Goal: Task Accomplishment & Management: Complete application form

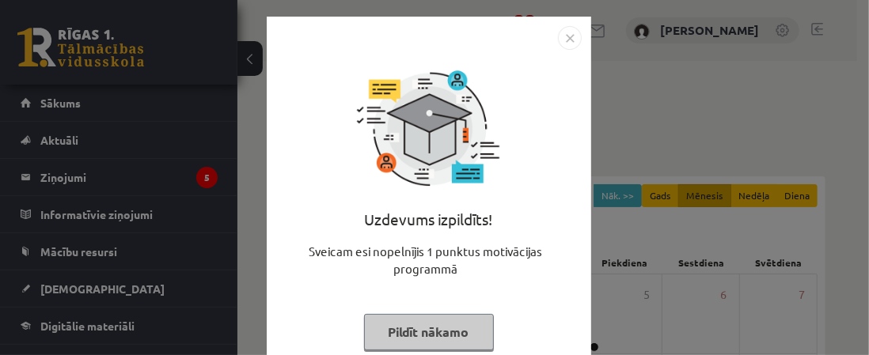
click at [561, 38] on img "Close" at bounding box center [570, 38] width 24 height 24
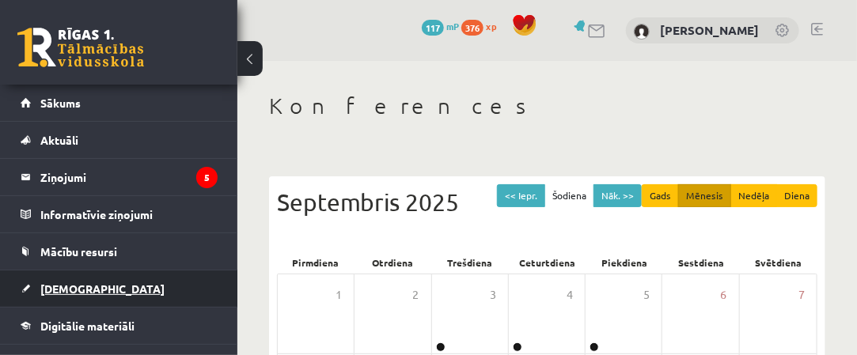
click at [157, 291] on link "[DEMOGRAPHIC_DATA]" at bounding box center [119, 289] width 197 height 36
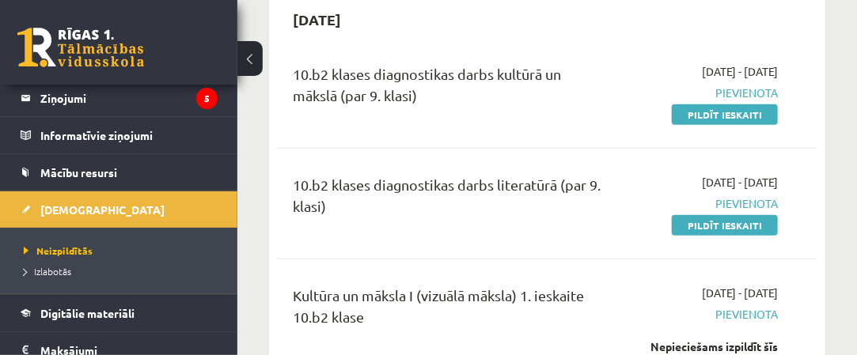
scroll to position [396, 0]
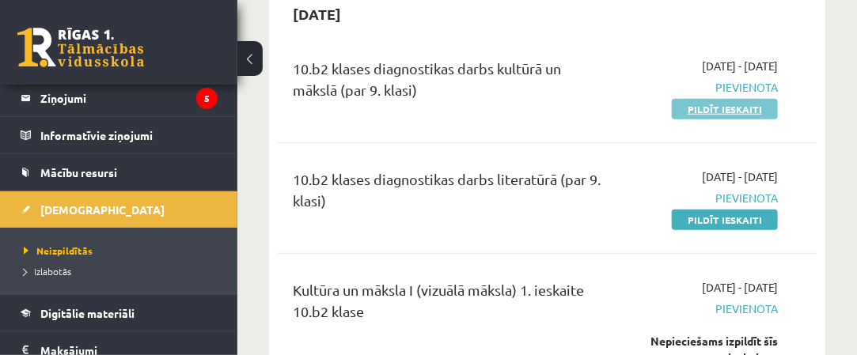
click at [726, 112] on link "Pildīt ieskaiti" at bounding box center [725, 109] width 106 height 21
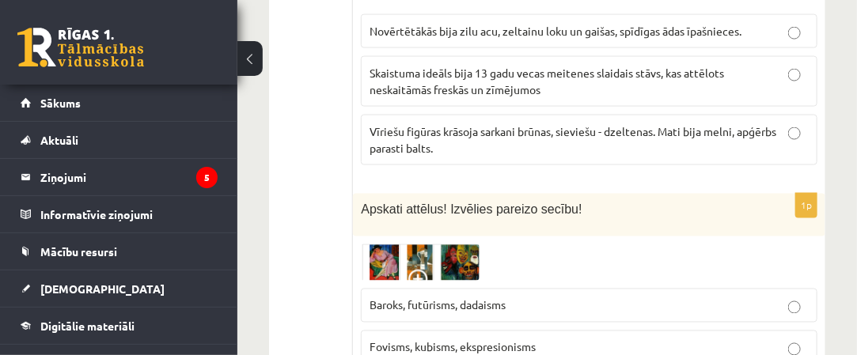
scroll to position [6805, 0]
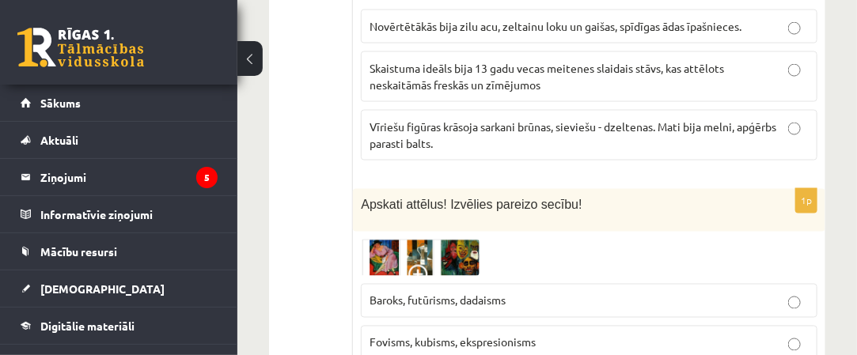
click at [423, 265] on span at bounding box center [420, 277] width 25 height 25
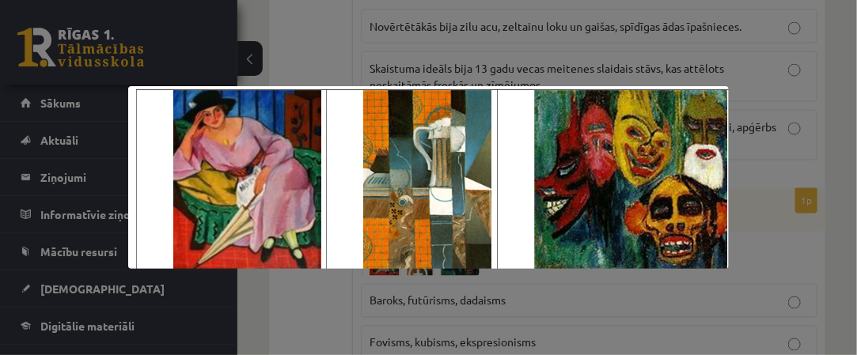
click at [530, 294] on div at bounding box center [428, 177] width 857 height 355
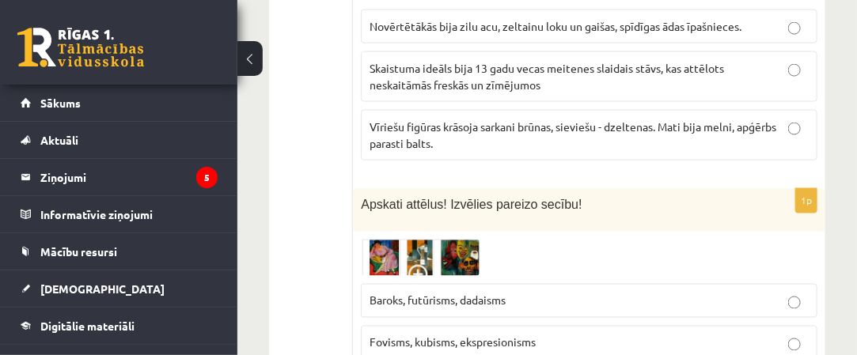
click at [391, 240] on img at bounding box center [420, 258] width 119 height 36
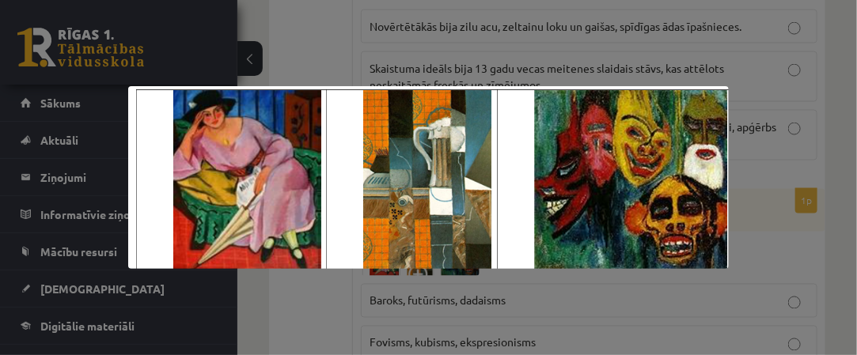
click at [564, 285] on div at bounding box center [428, 177] width 857 height 355
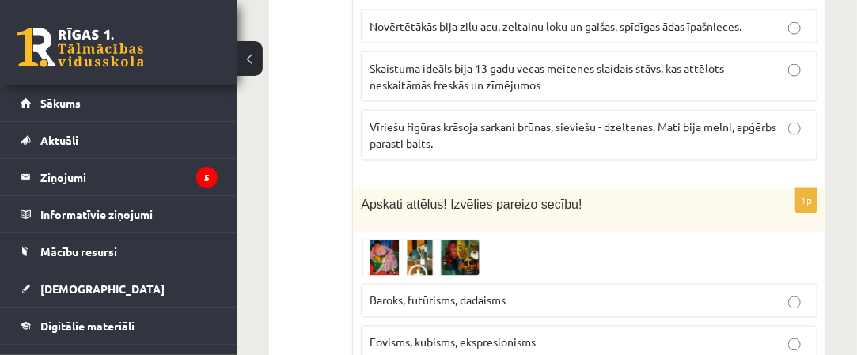
click at [427, 265] on span at bounding box center [420, 277] width 25 height 25
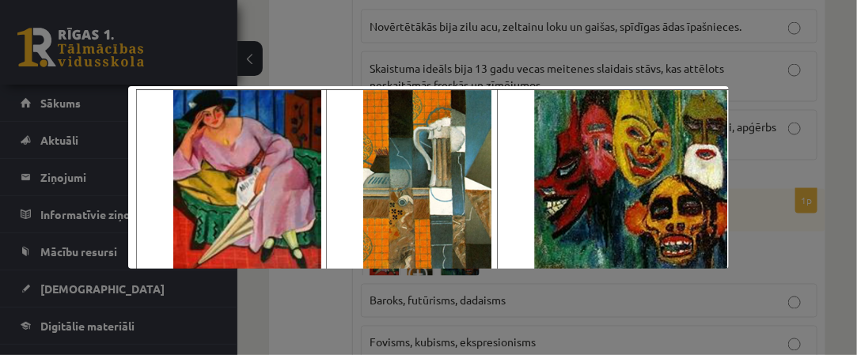
click at [762, 89] on div at bounding box center [428, 177] width 857 height 355
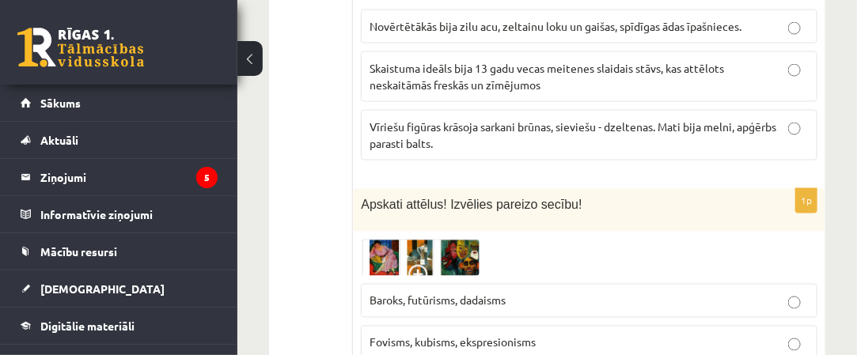
click at [385, 240] on img at bounding box center [420, 258] width 119 height 36
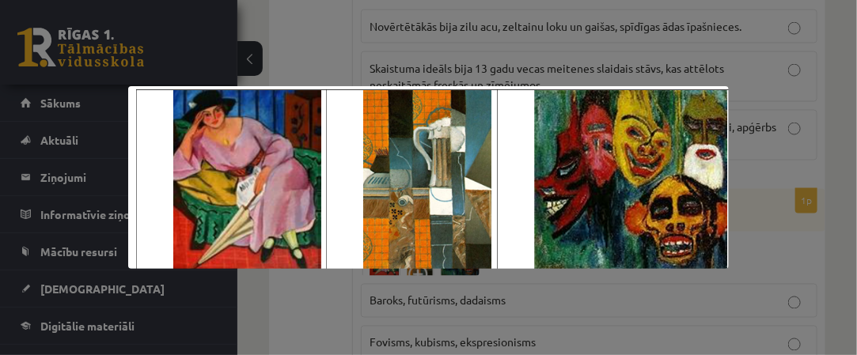
click at [752, 105] on div at bounding box center [428, 177] width 857 height 355
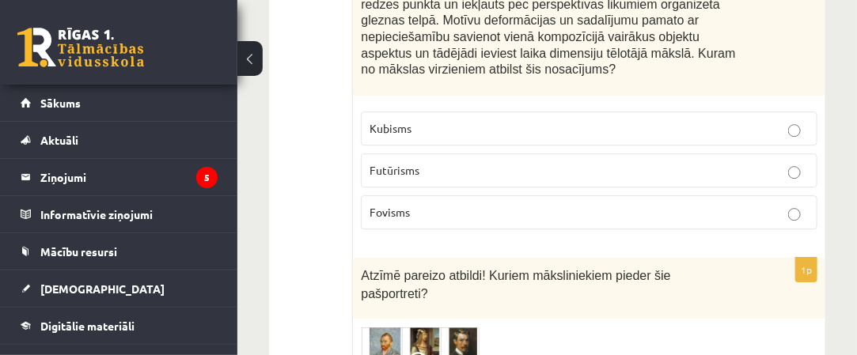
scroll to position [7597, 0]
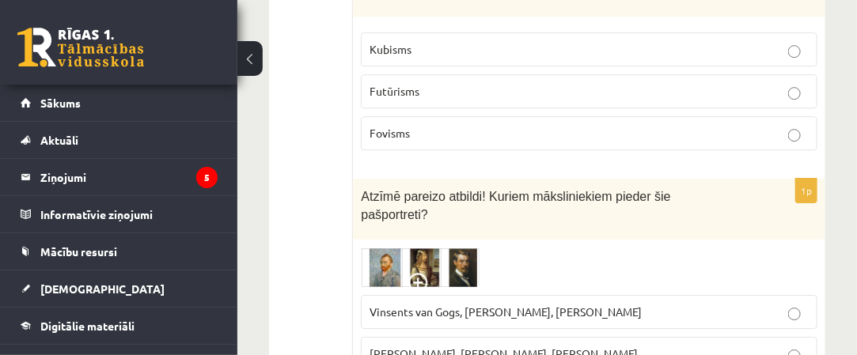
click at [457, 248] on img at bounding box center [420, 268] width 119 height 40
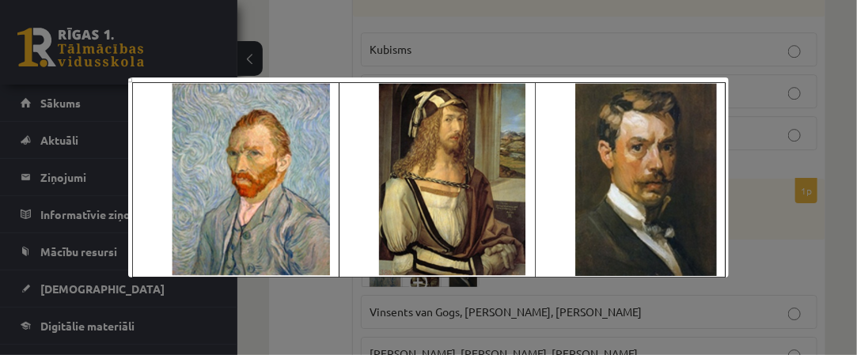
click at [579, 36] on div at bounding box center [428, 177] width 857 height 355
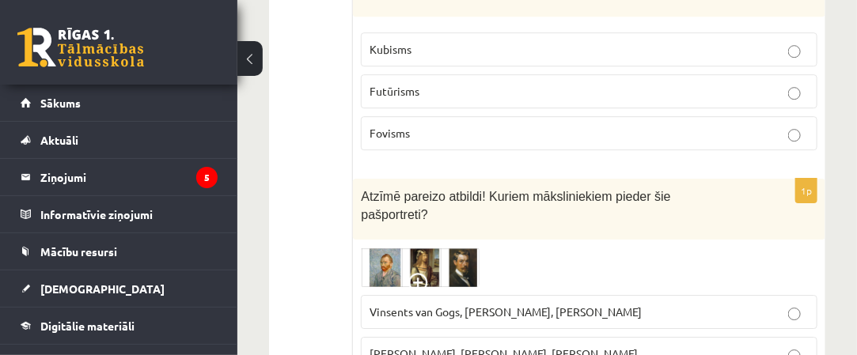
click at [473, 248] on img at bounding box center [420, 268] width 119 height 40
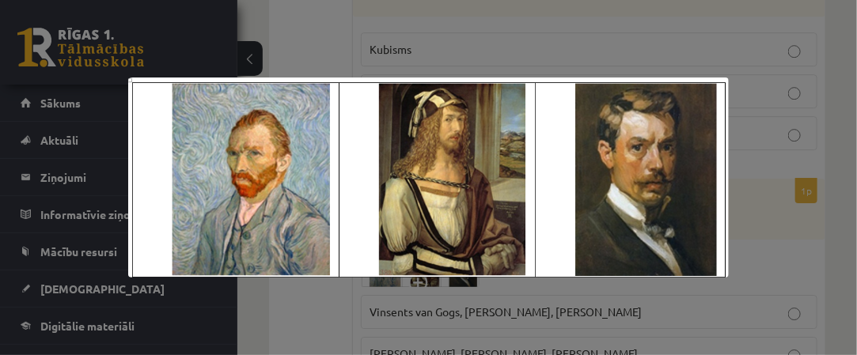
click at [578, 54] on div at bounding box center [428, 177] width 857 height 355
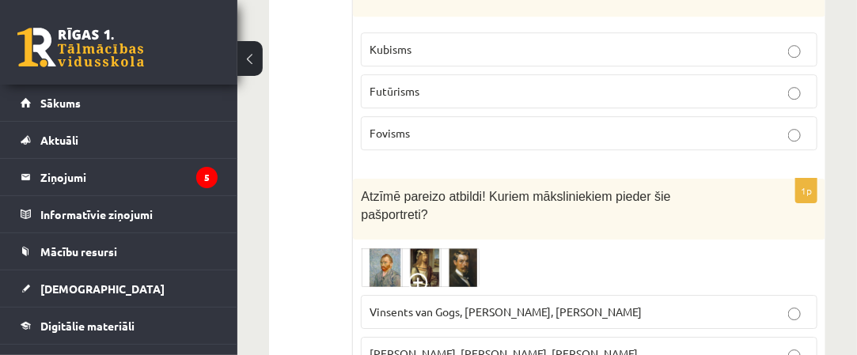
click at [435, 248] on img at bounding box center [420, 268] width 119 height 40
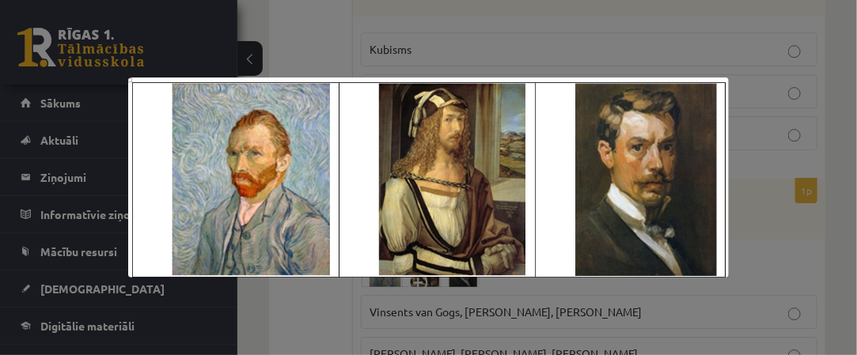
click at [541, 70] on div at bounding box center [428, 177] width 857 height 355
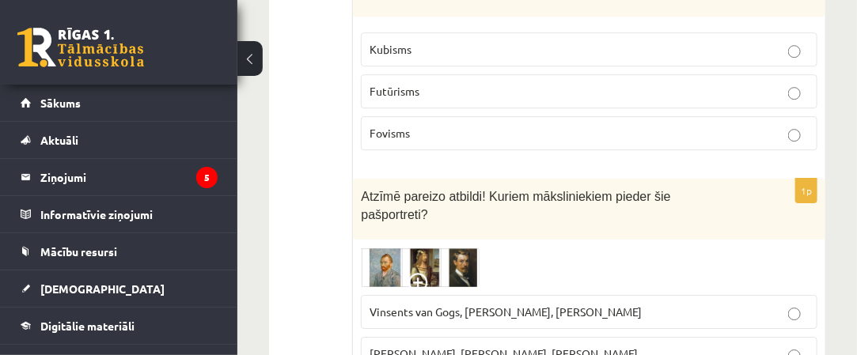
click at [470, 248] on img at bounding box center [420, 268] width 119 height 40
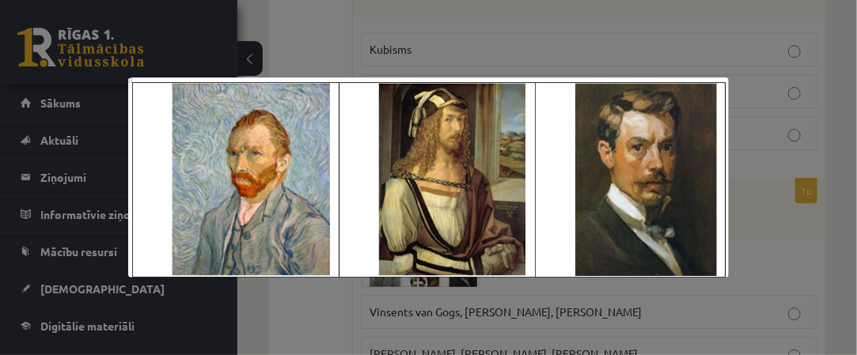
click at [529, 36] on div at bounding box center [428, 177] width 857 height 355
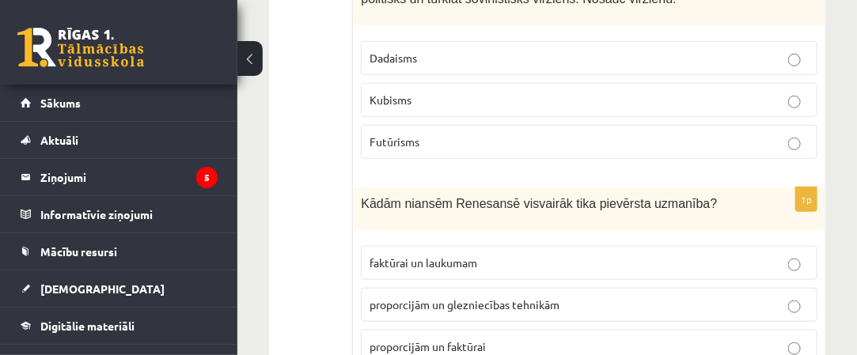
scroll to position [237, 0]
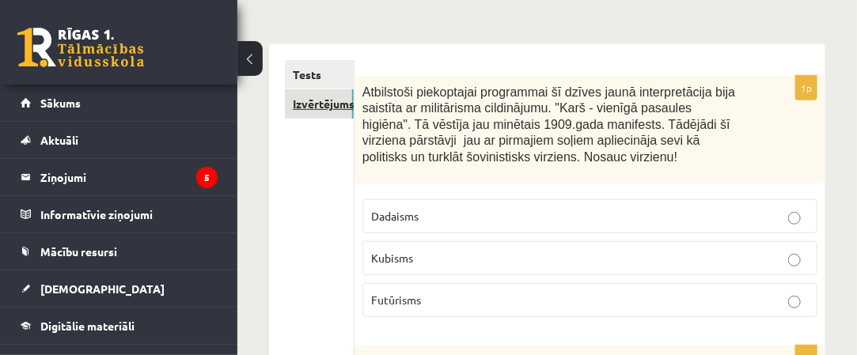
click at [342, 114] on link "Izvērtējums!" at bounding box center [319, 103] width 69 height 29
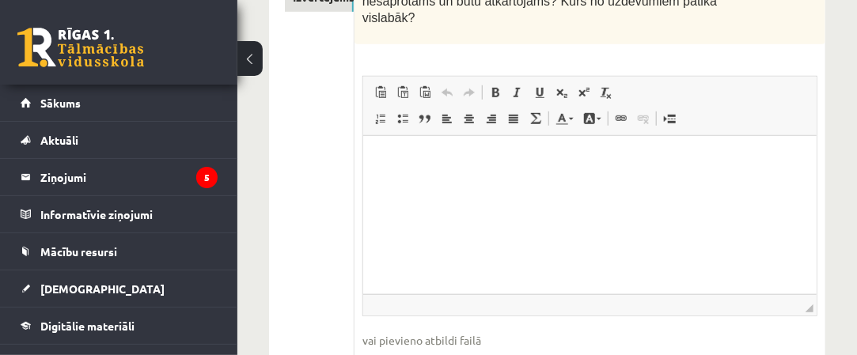
scroll to position [265, 0]
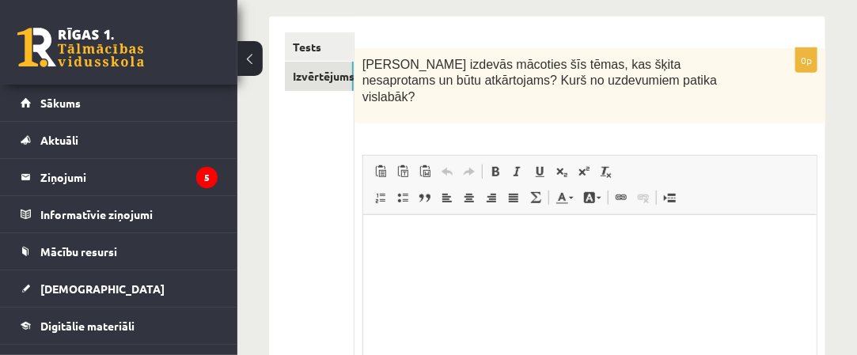
click at [412, 236] on p "Editor, wiswyg-editor-user-answer-47433960892480" at bounding box center [589, 238] width 422 height 17
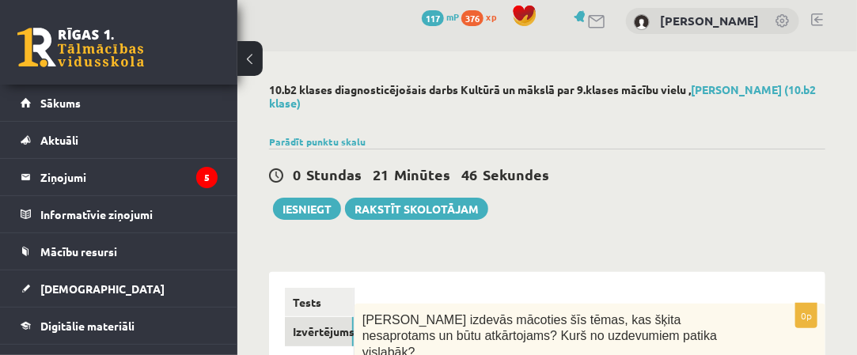
scroll to position [0, 0]
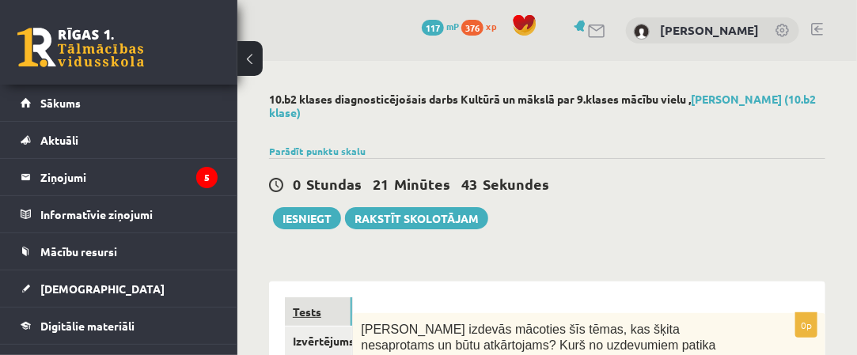
click at [343, 309] on link "Tests" at bounding box center [318, 312] width 67 height 29
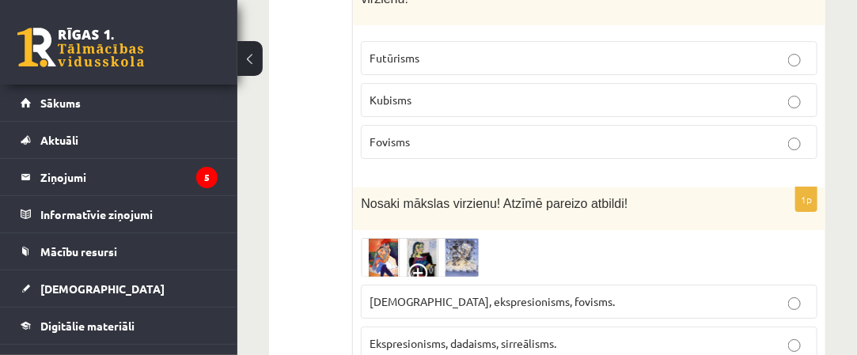
scroll to position [1820, 0]
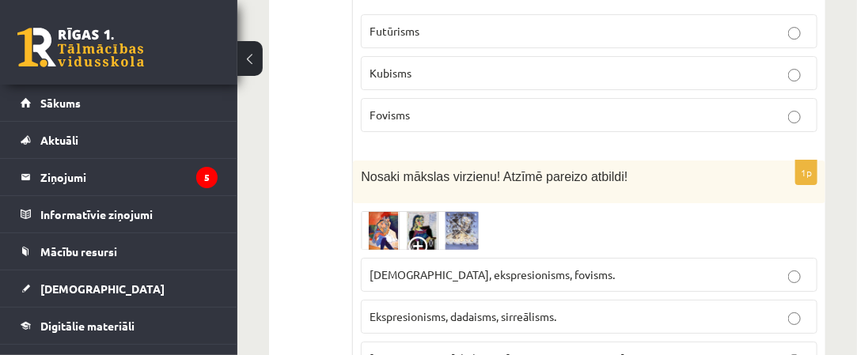
click at [415, 237] on span at bounding box center [420, 249] width 25 height 25
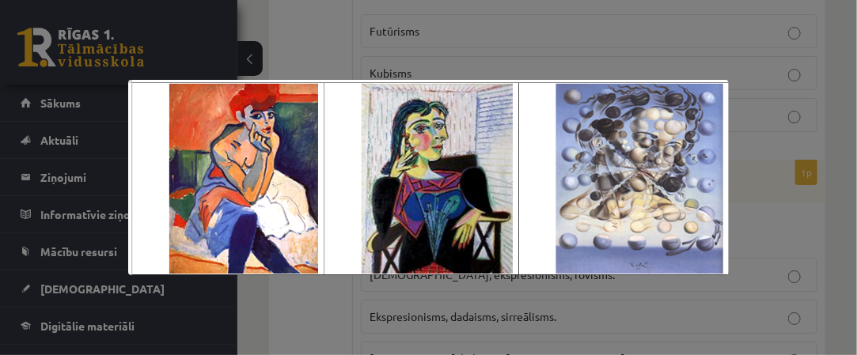
click at [590, 282] on div at bounding box center [428, 177] width 857 height 355
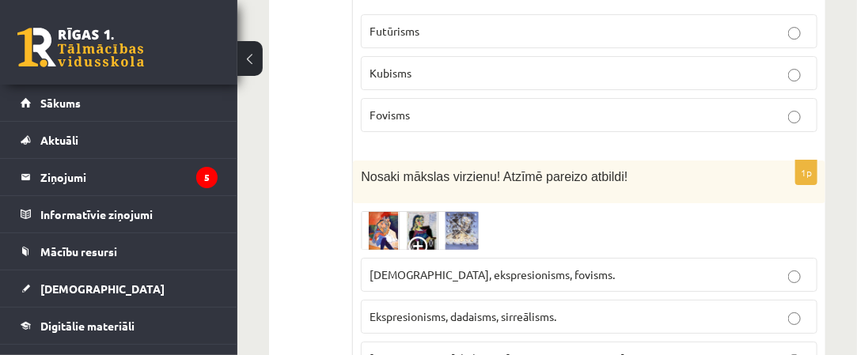
click at [429, 237] on span at bounding box center [420, 249] width 25 height 25
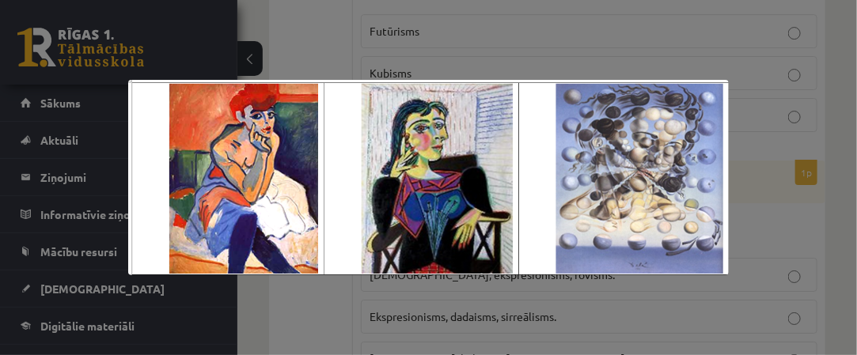
click at [528, 304] on div at bounding box center [428, 177] width 857 height 355
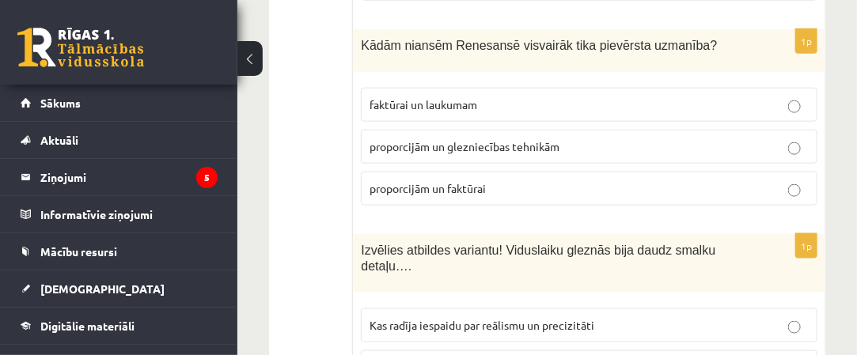
scroll to position [0, 0]
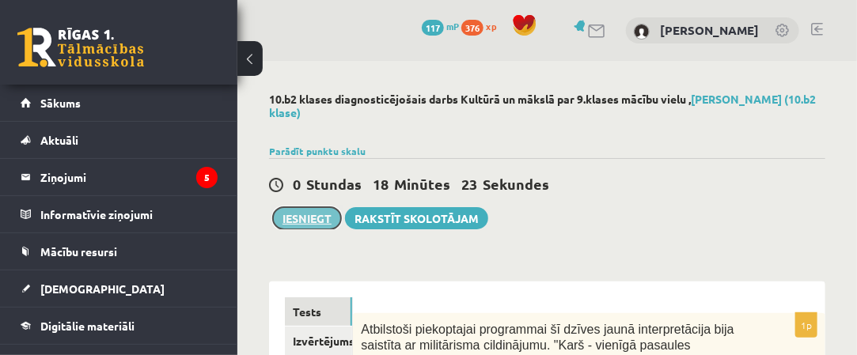
click at [318, 222] on button "Iesniegt" at bounding box center [307, 218] width 68 height 22
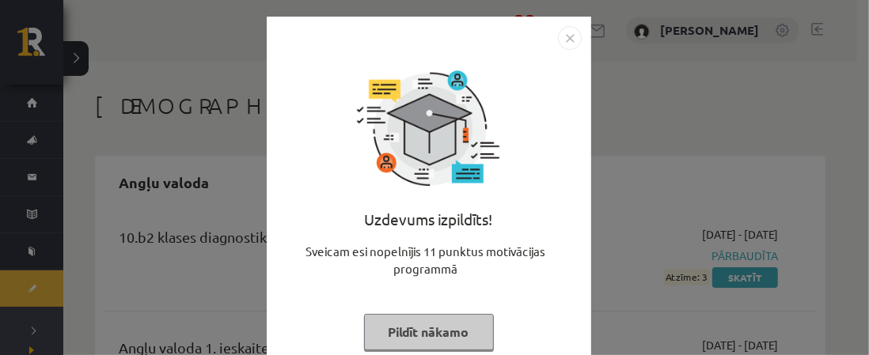
click at [572, 35] on img "Close" at bounding box center [570, 38] width 24 height 24
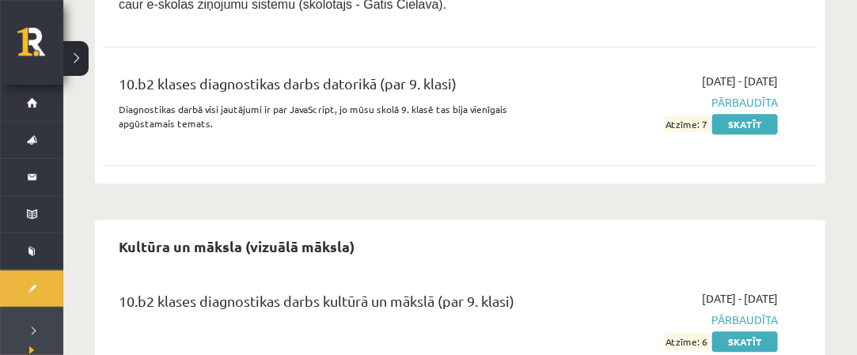
scroll to position [1287, 0]
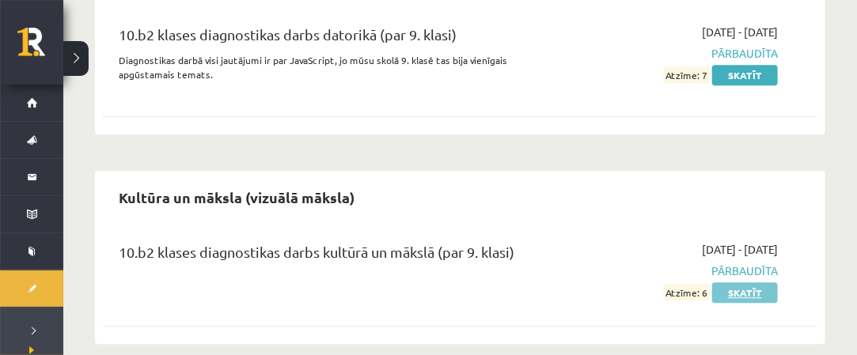
click at [722, 282] on link "Skatīt" at bounding box center [745, 292] width 66 height 21
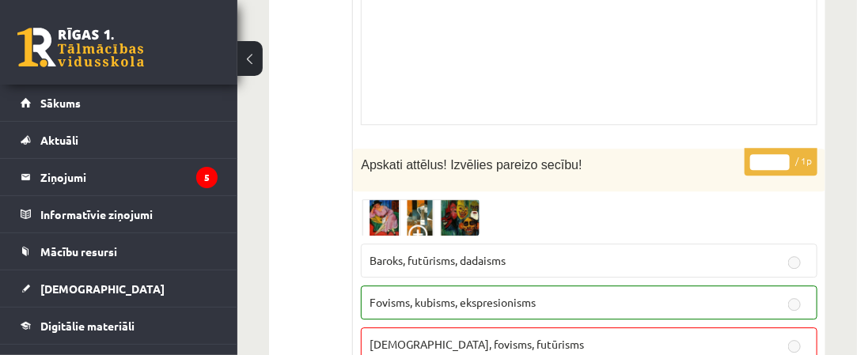
scroll to position [11316, 0]
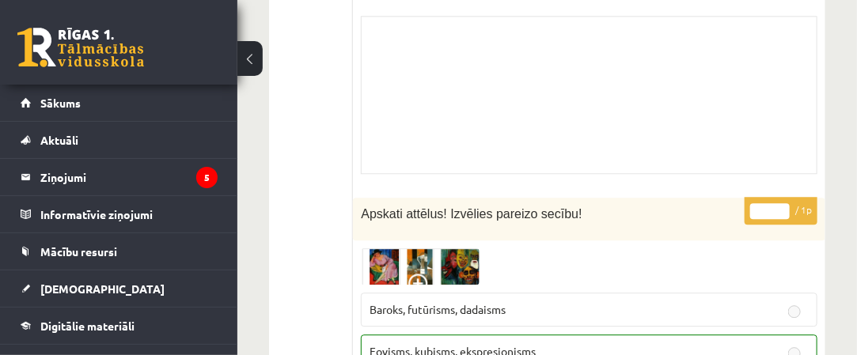
click at [462, 248] on img at bounding box center [420, 266] width 119 height 36
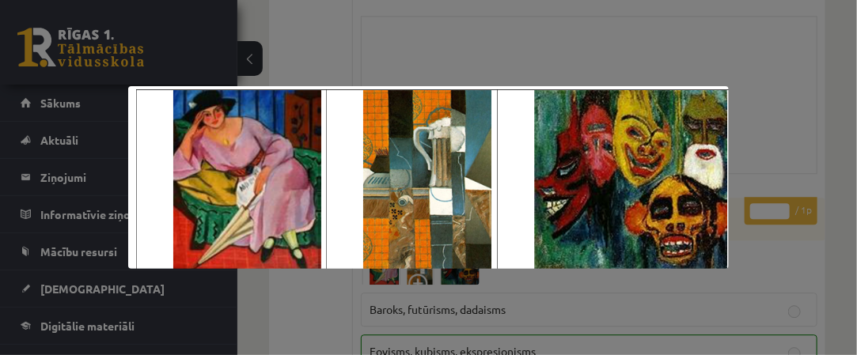
click at [656, 57] on div at bounding box center [428, 177] width 857 height 355
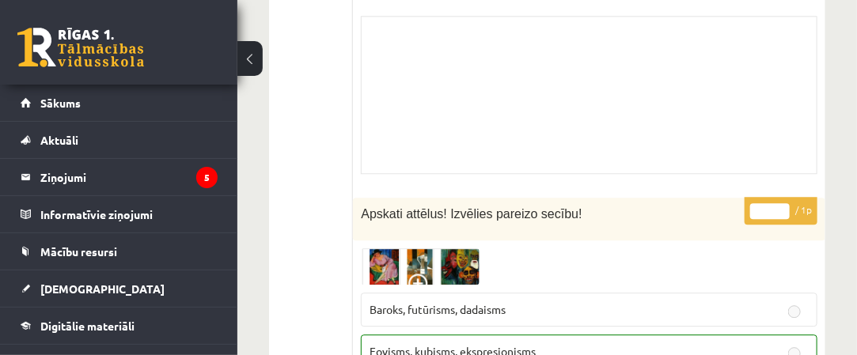
click at [454, 248] on img at bounding box center [420, 266] width 119 height 36
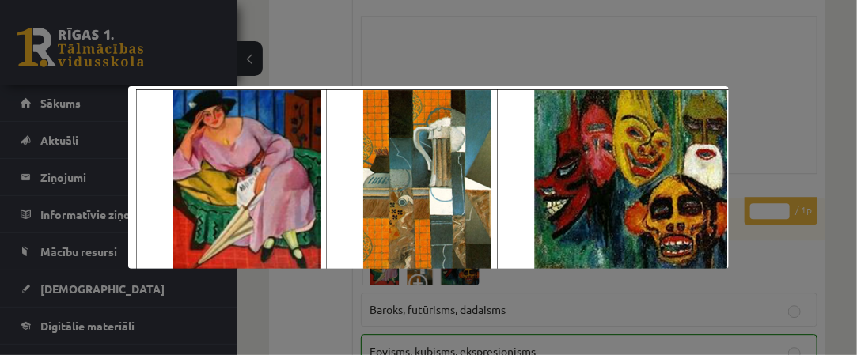
click at [655, 70] on div at bounding box center [428, 177] width 857 height 355
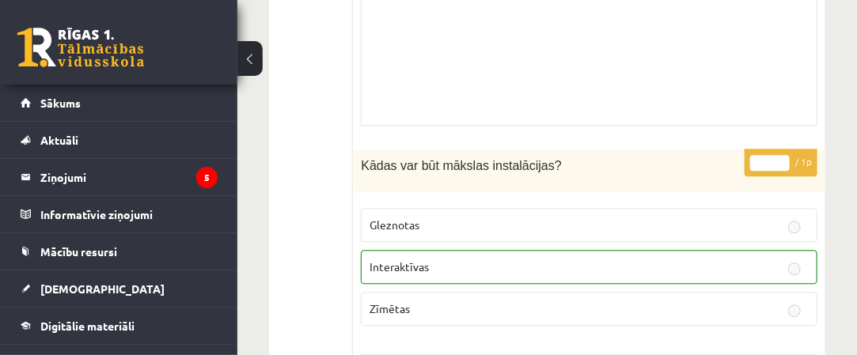
scroll to position [13185, 0]
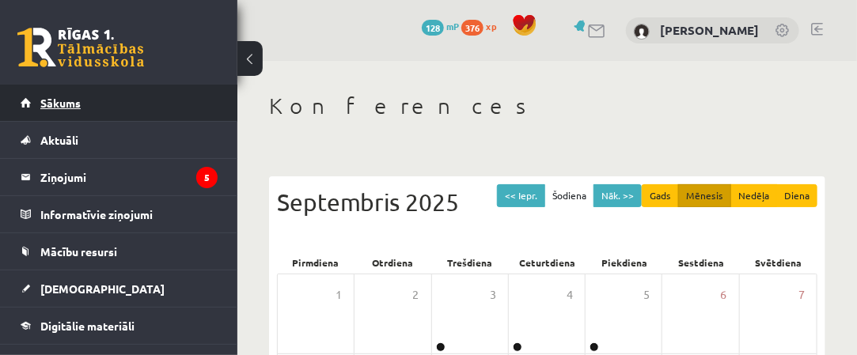
click at [179, 108] on link "Sākums" at bounding box center [119, 103] width 197 height 36
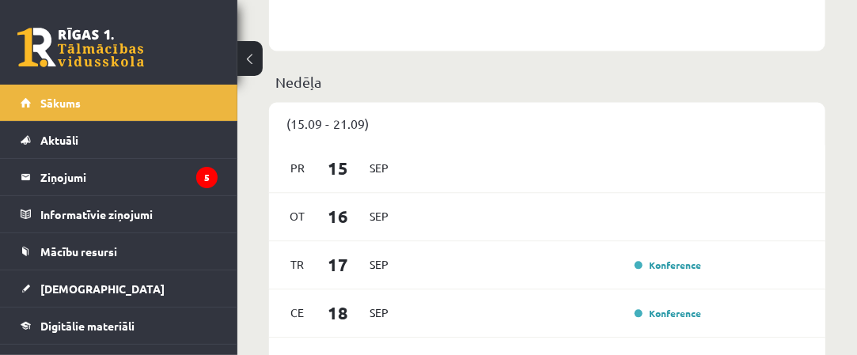
scroll to position [1029, 0]
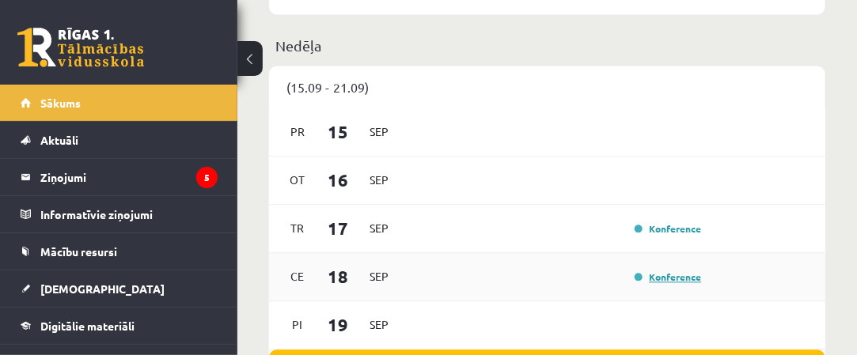
click at [673, 271] on link "Konference" at bounding box center [668, 277] width 66 height 13
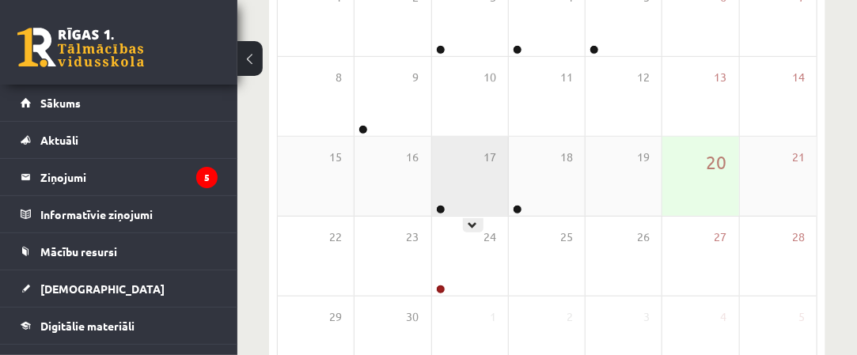
scroll to position [317, 0]
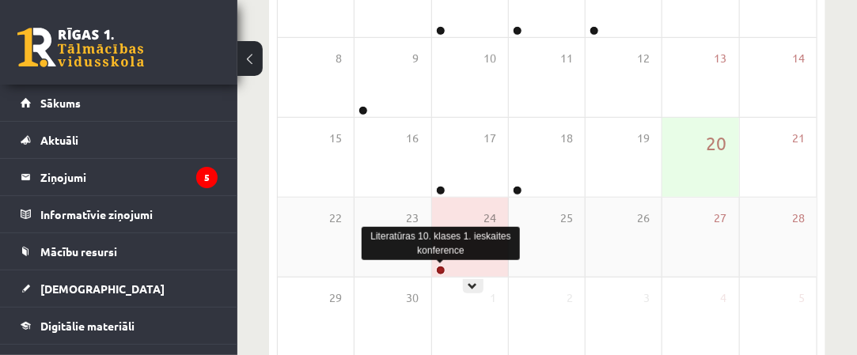
click at [438, 271] on link at bounding box center [440, 270] width 9 height 9
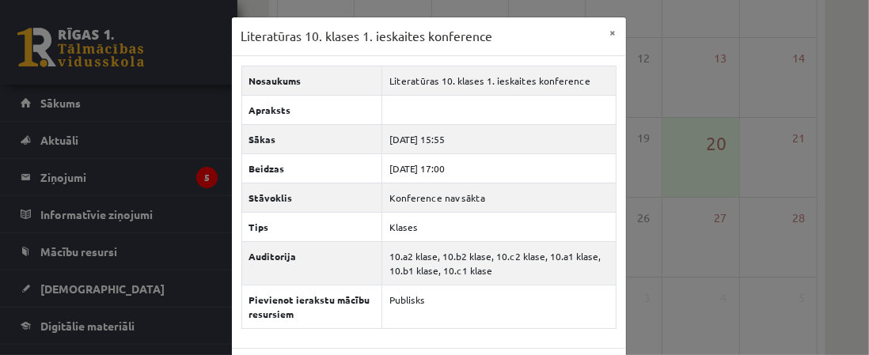
click at [634, 226] on div "Literatūras 10. klases 1. ieskaites konference × Nosaukums Literatūras 10. klas…" at bounding box center [434, 177] width 869 height 355
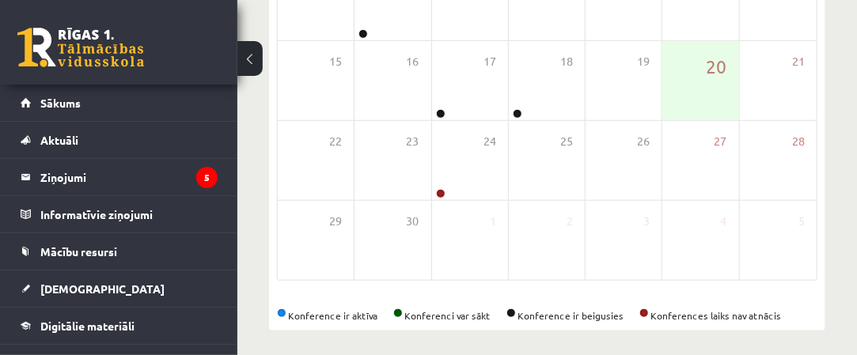
scroll to position [399, 0]
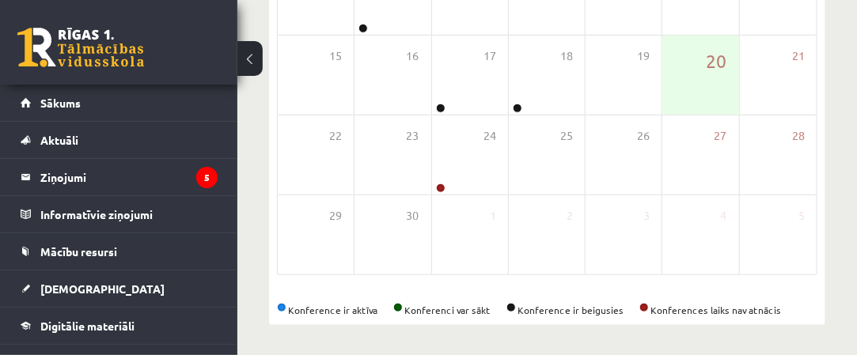
click at [245, 159] on div "Konferences << Iepr. Šodiena Nāk. >> Gads Mēnesis Nedēļa Diena Septembris 2025 …" at bounding box center [547, 9] width 620 height 695
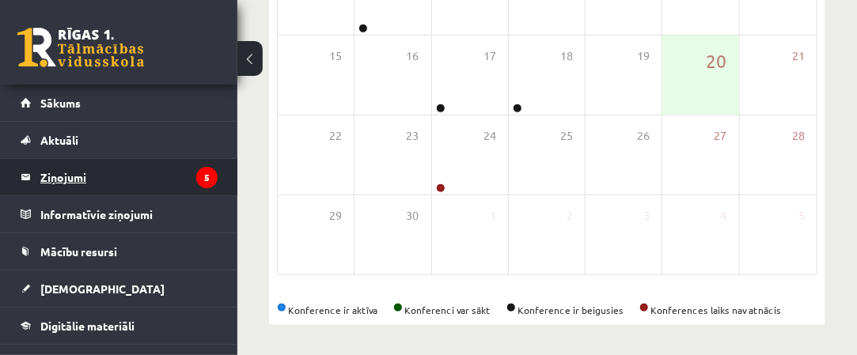
click at [173, 180] on legend "Ziņojumi 5" at bounding box center [128, 177] width 177 height 36
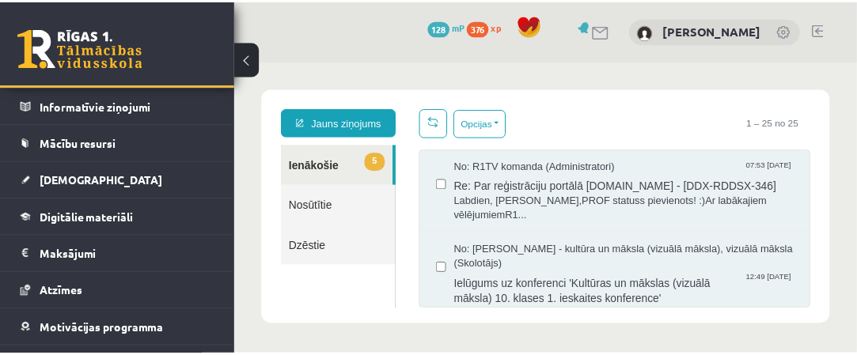
scroll to position [171, 0]
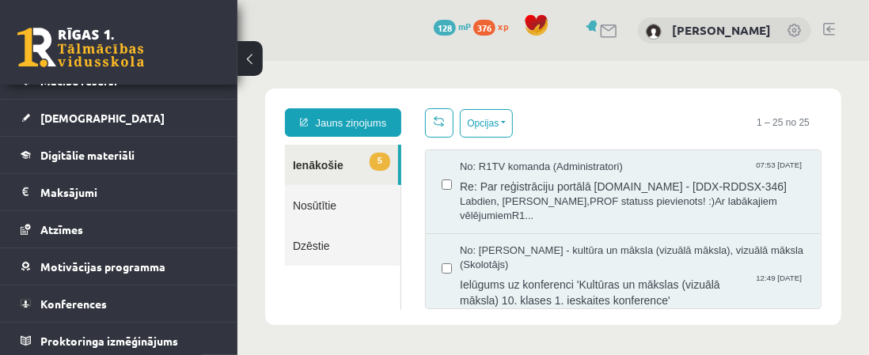
click at [152, 150] on link "Digitālie materiāli" at bounding box center [119, 155] width 197 height 36
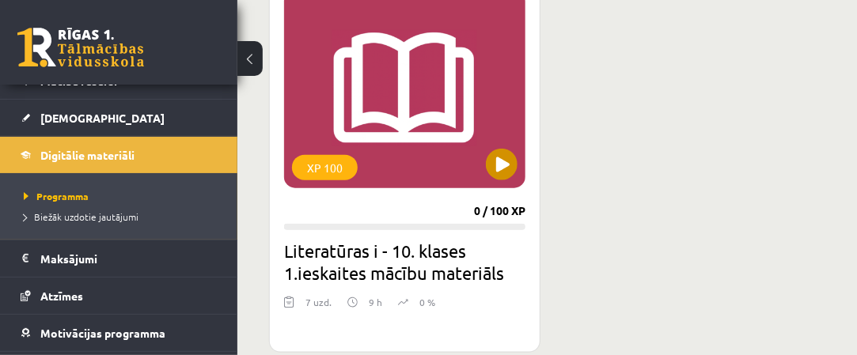
scroll to position [475, 0]
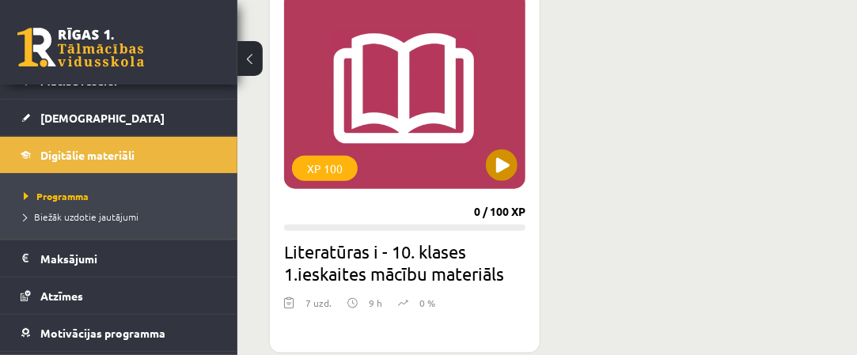
click at [413, 48] on div "XP 100" at bounding box center [404, 90] width 241 height 198
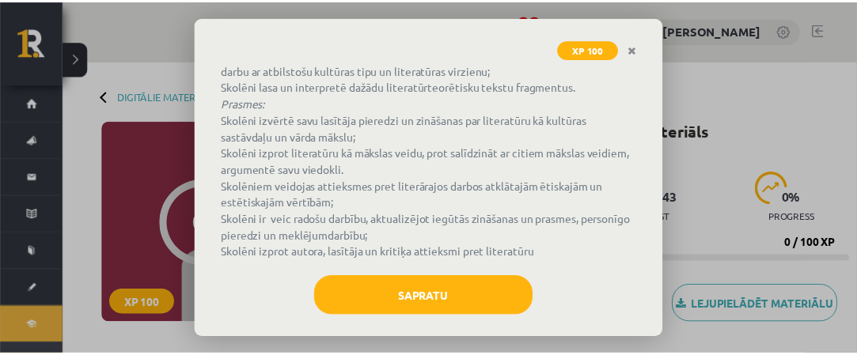
scroll to position [252, 0]
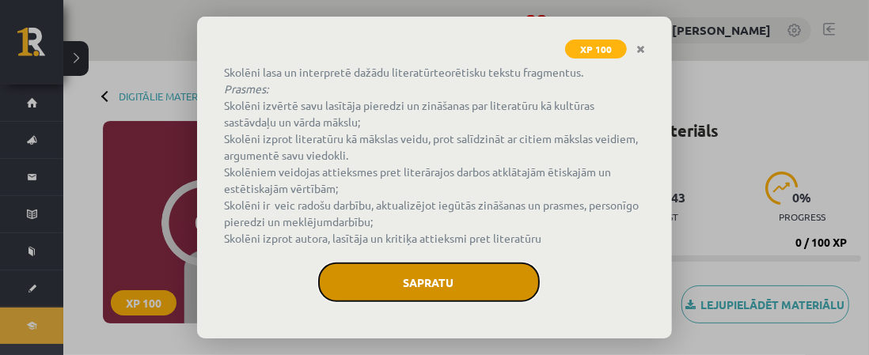
click at [443, 272] on button "Sapratu" at bounding box center [429, 283] width 222 height 40
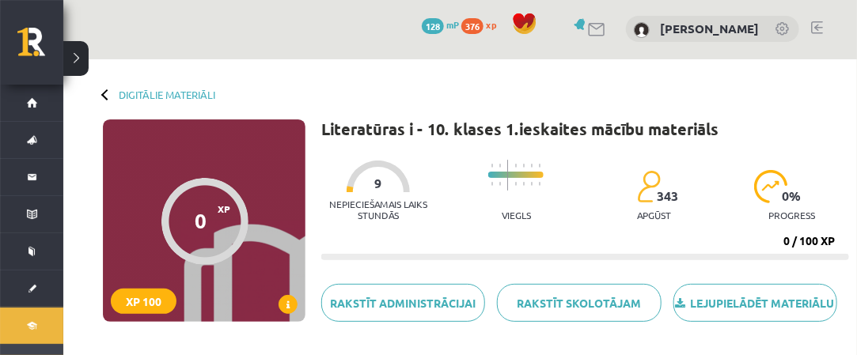
scroll to position [0, 0]
